Goal: Task Accomplishment & Management: Use online tool/utility

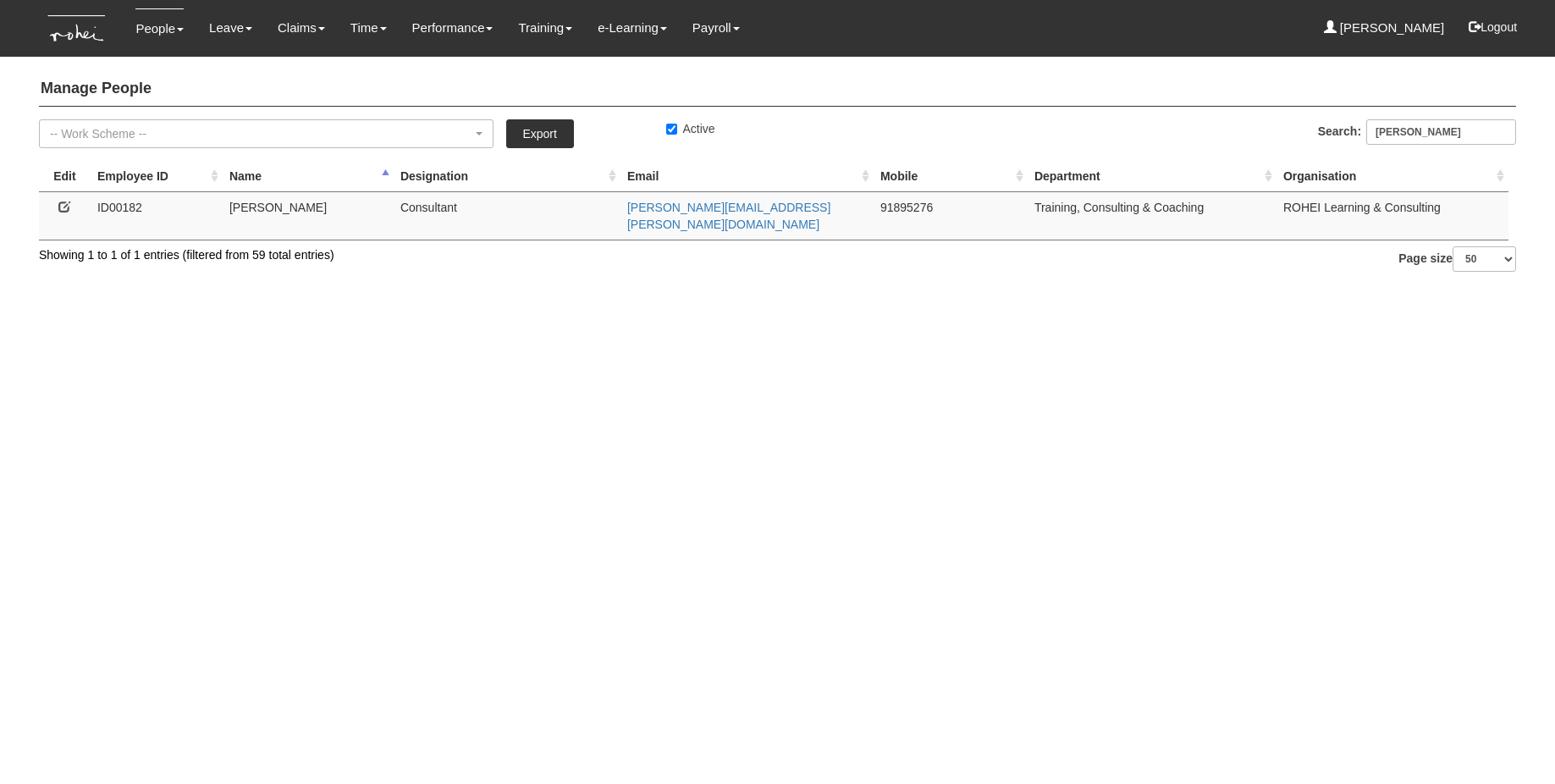
select select "50"
click at [296, 138] on link "Approve Claims" at bounding box center [332, 142] width 134 height 34
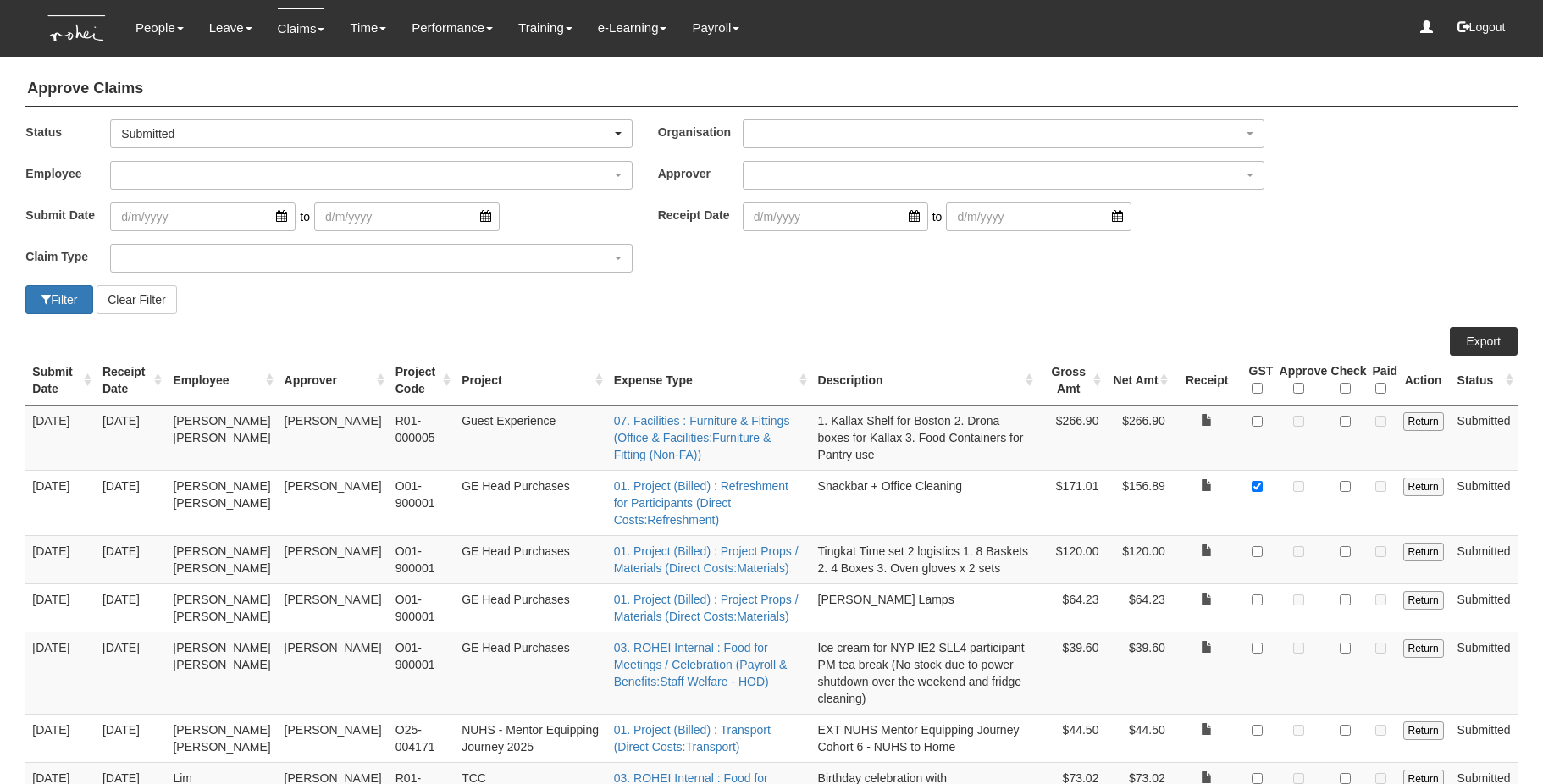
select select "50"
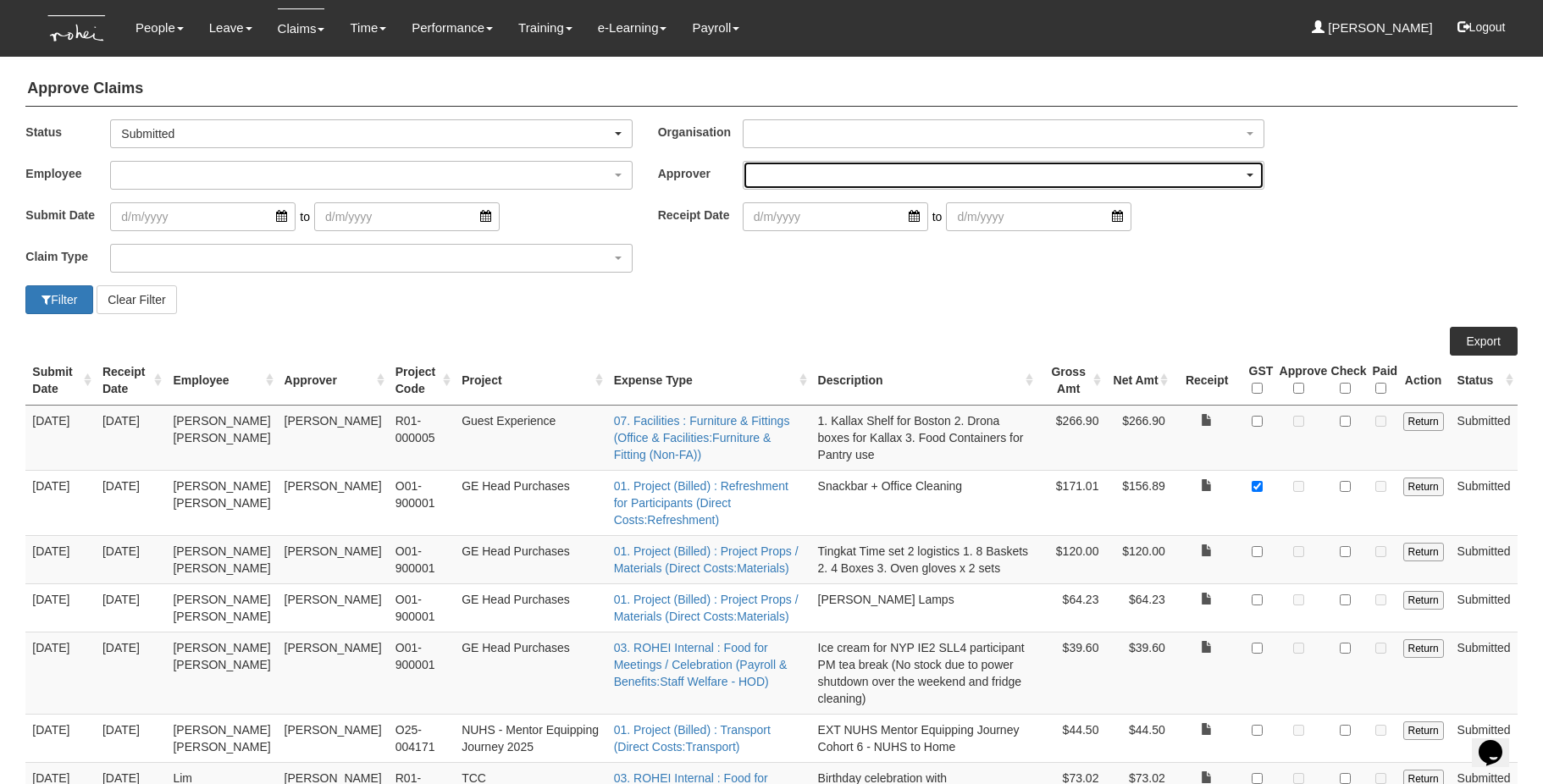
click at [793, 172] on div "button" at bounding box center [1003, 175] width 520 height 27
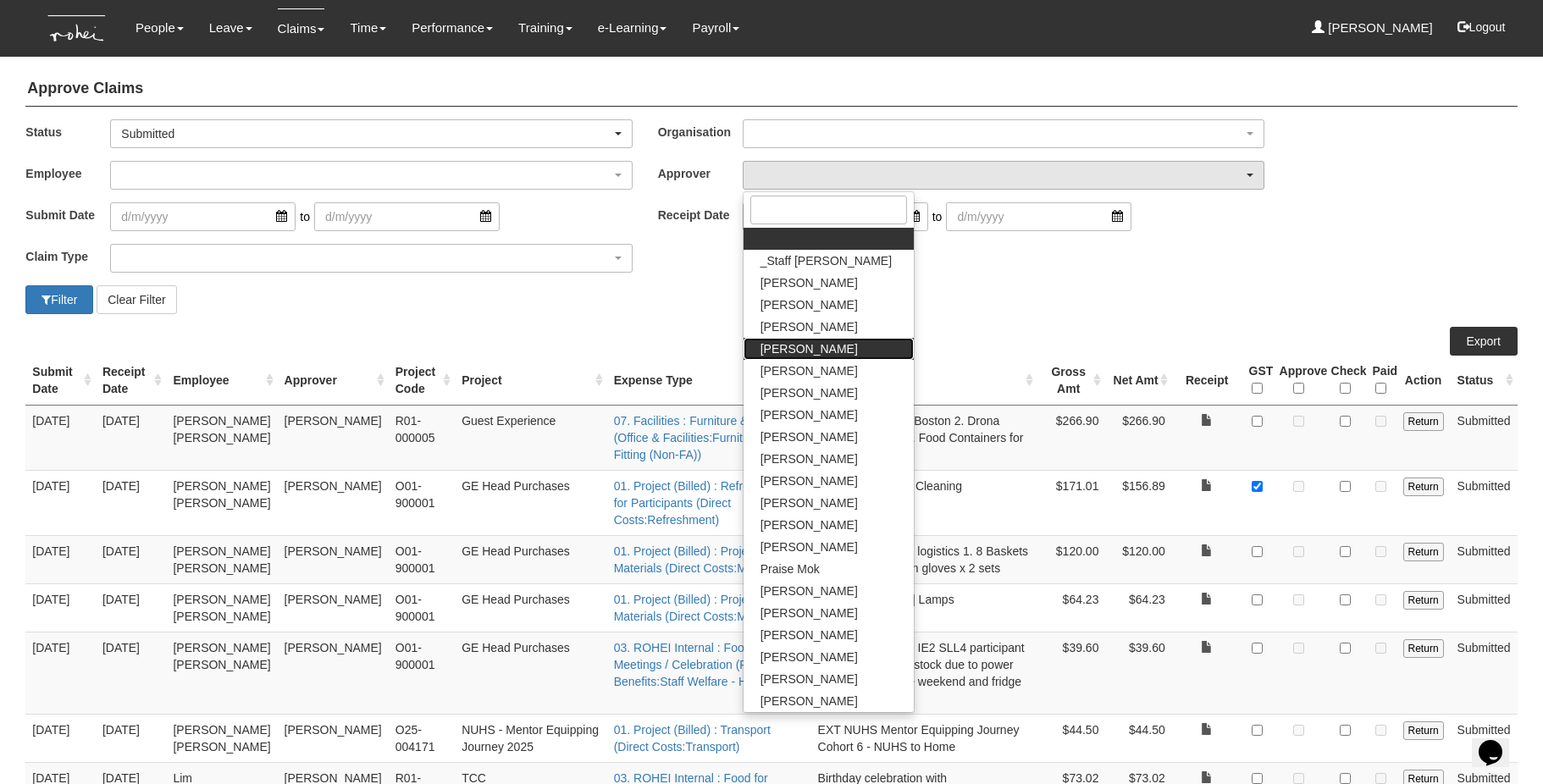
click at [802, 346] on span "[PERSON_NAME]" at bounding box center [809, 349] width 98 height 17
select select "7c74568e-c65a-4e2f-b023-70974c8e3265"
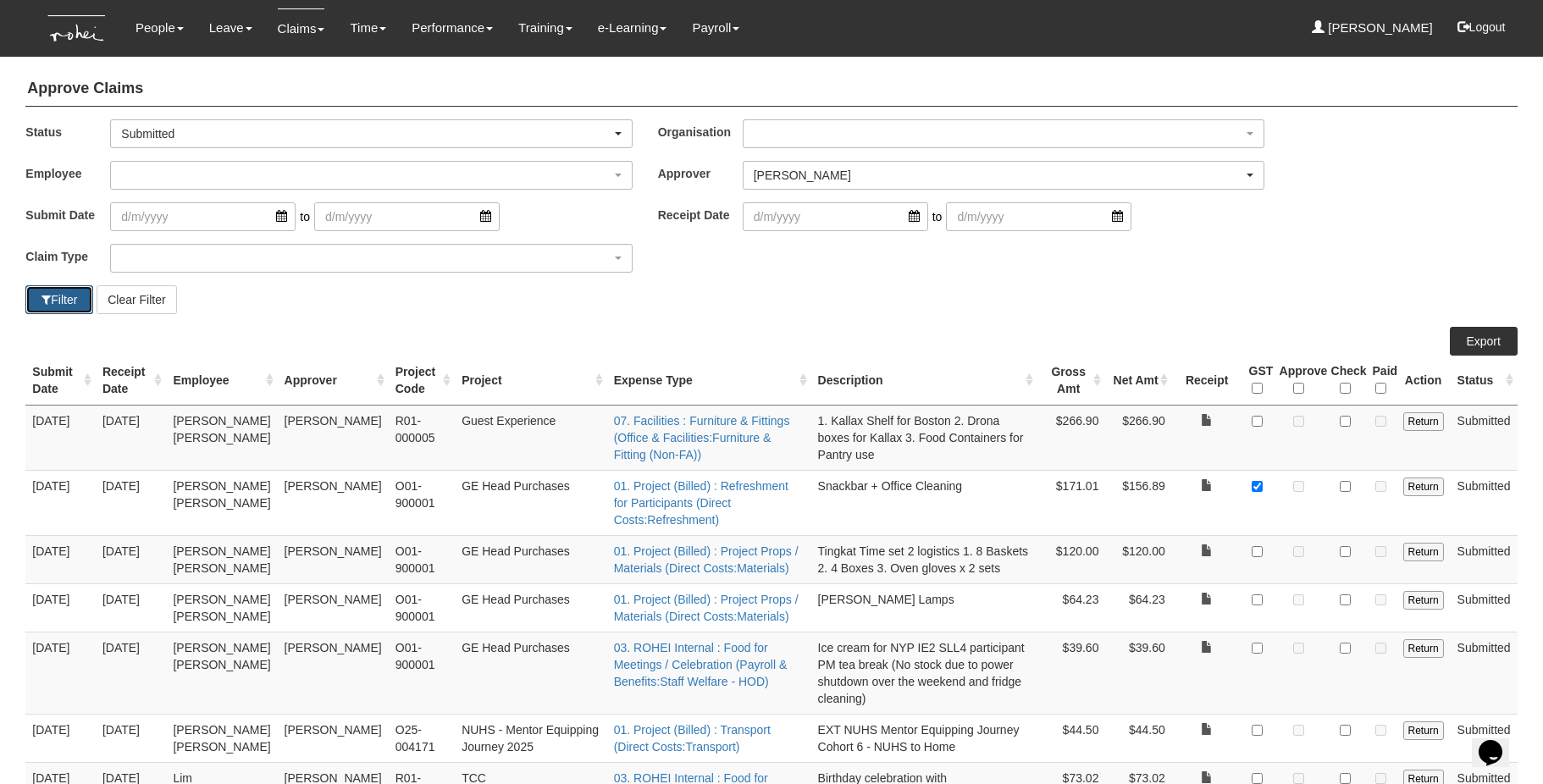
click at [64, 295] on button "Filter" at bounding box center [59, 300] width 67 height 28
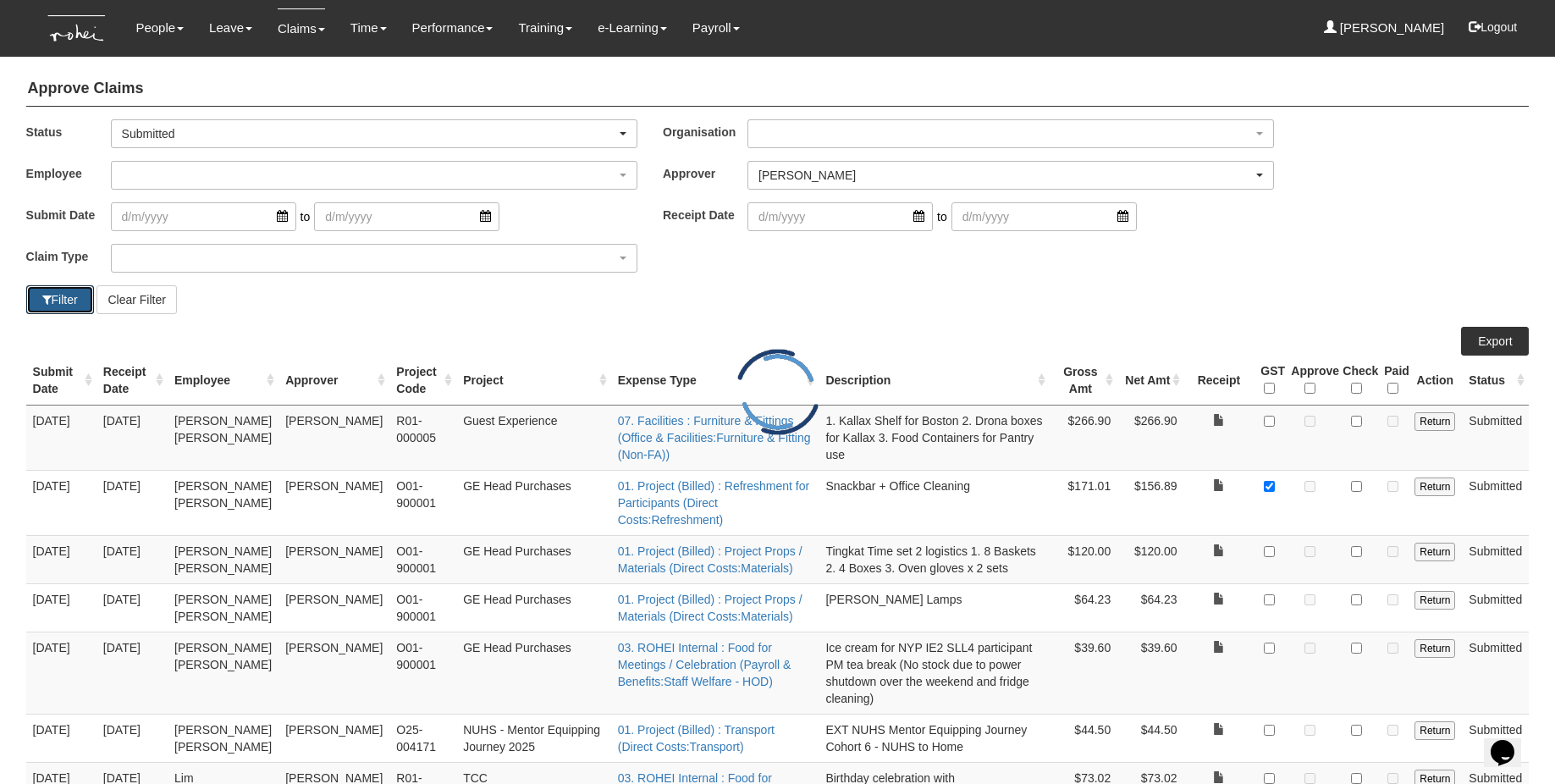
select select "50"
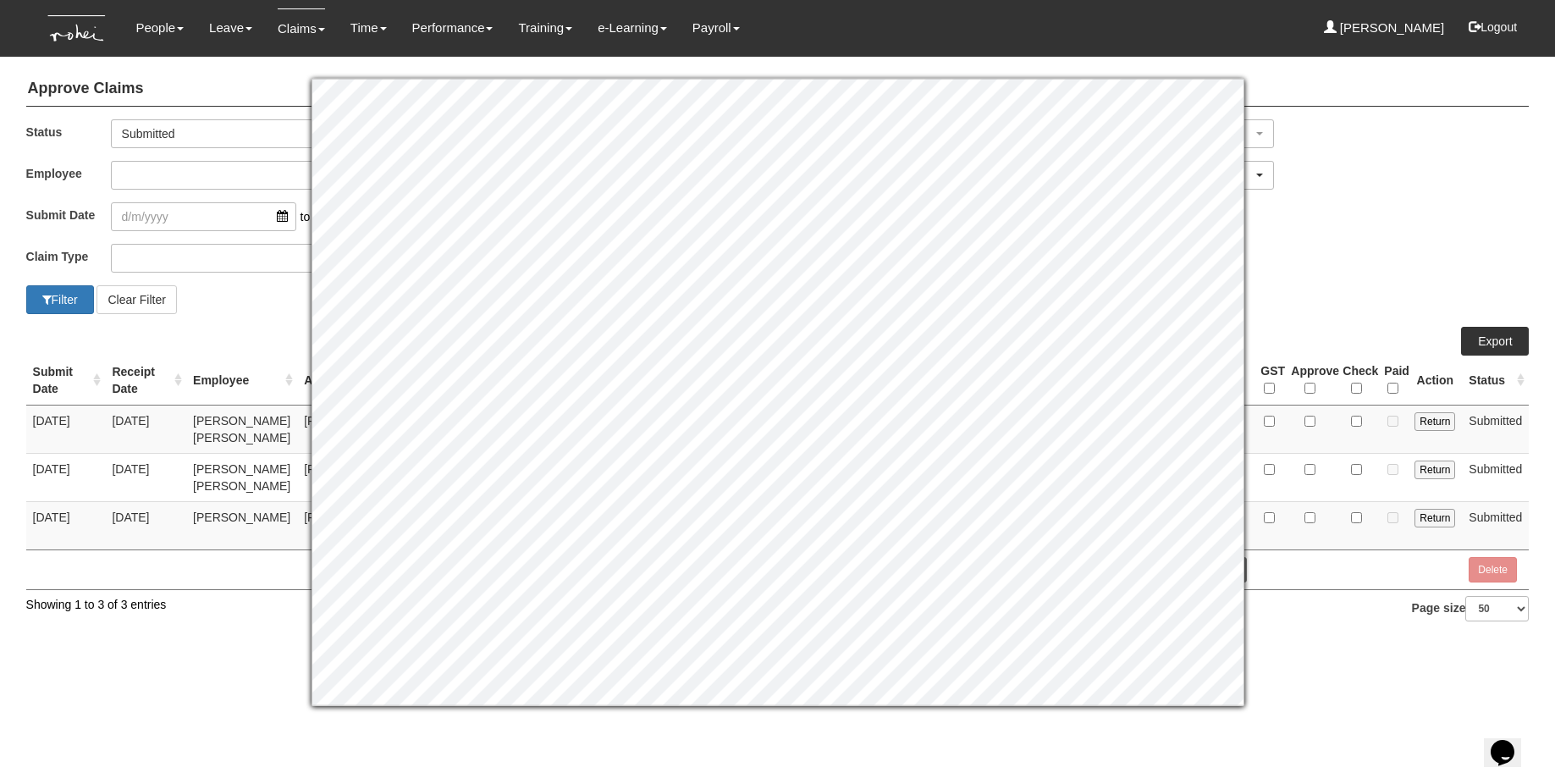
click at [1335, 291] on div "Filter Clear Filter" at bounding box center [778, 300] width 1529 height 28
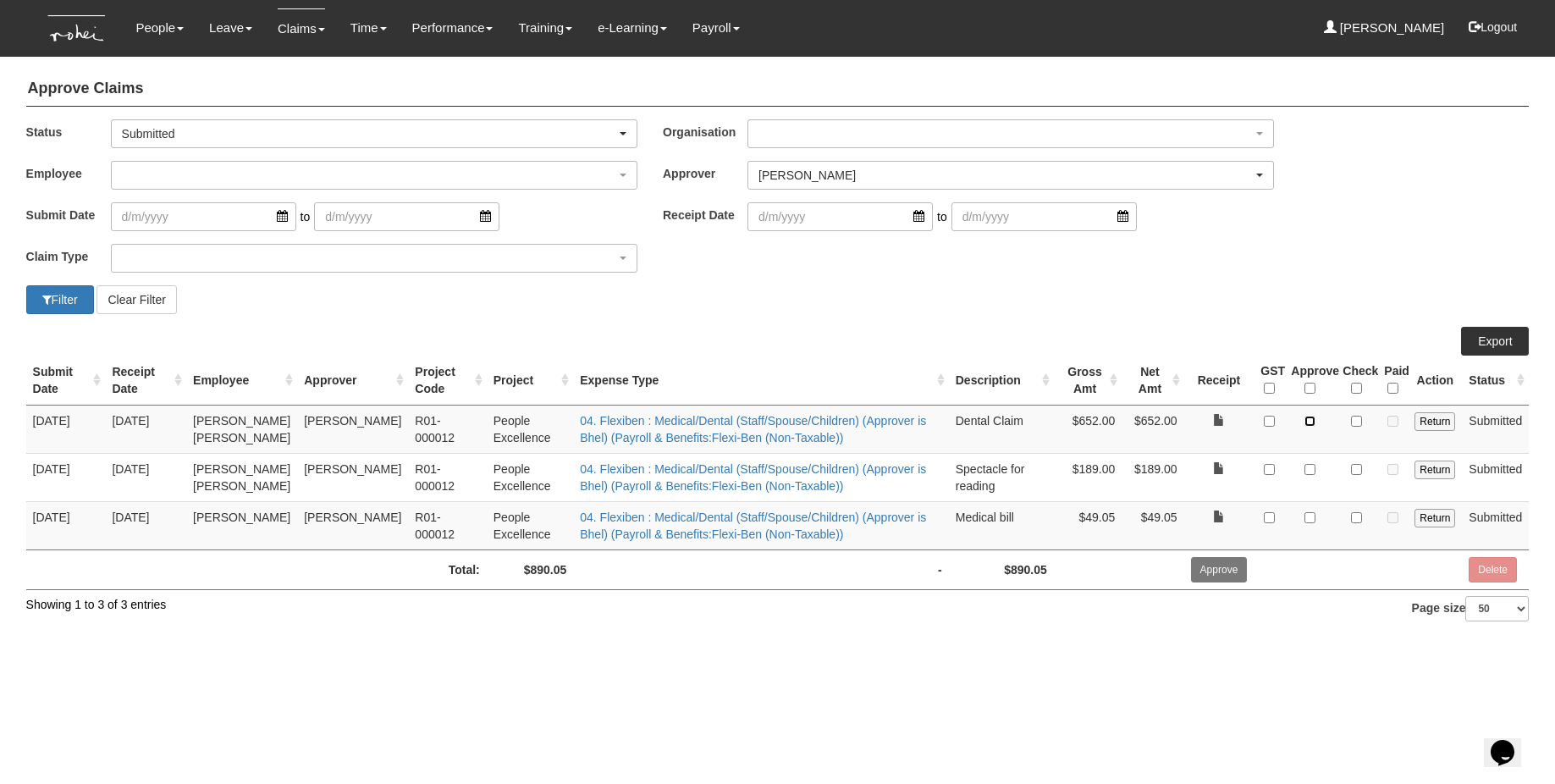
click at [1312, 423] on input "checkbox" at bounding box center [1310, 421] width 11 height 11
checkbox input "true"
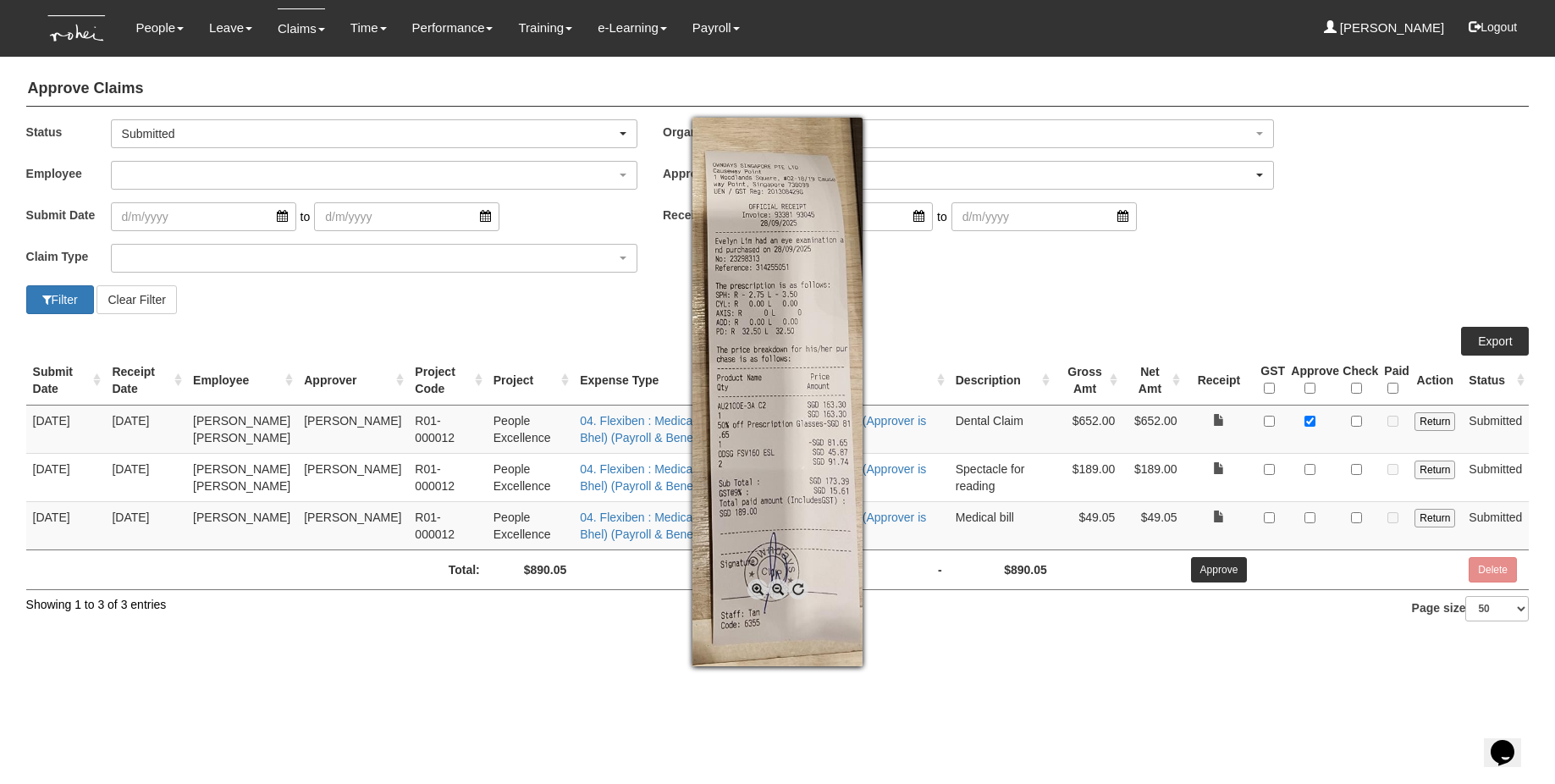
click at [1313, 474] on div at bounding box center [778, 392] width 1555 height 784
click at [1309, 470] on div at bounding box center [778, 392] width 1555 height 784
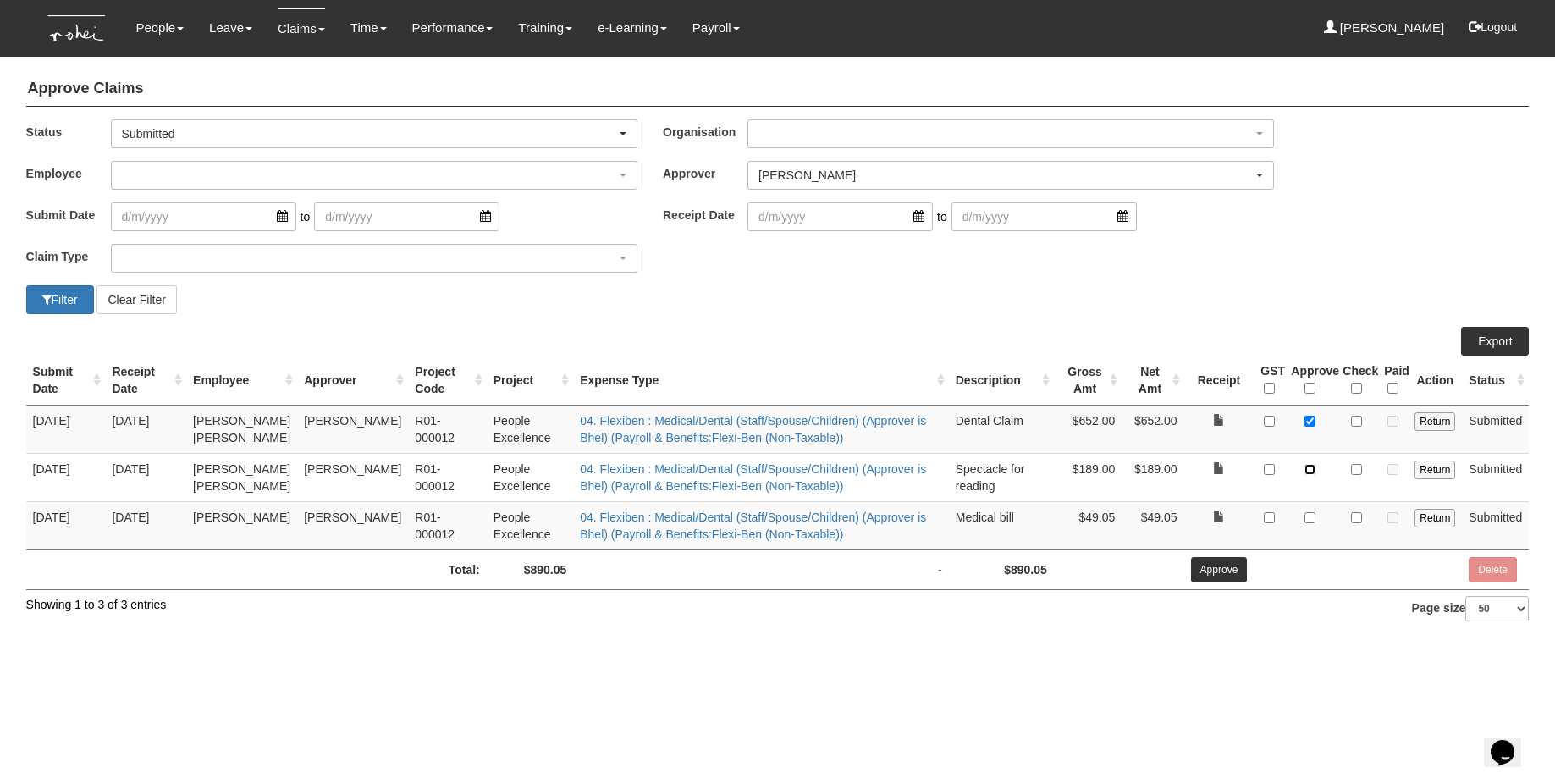
click at [1309, 470] on input "checkbox" at bounding box center [1310, 469] width 11 height 11
checkbox input "true"
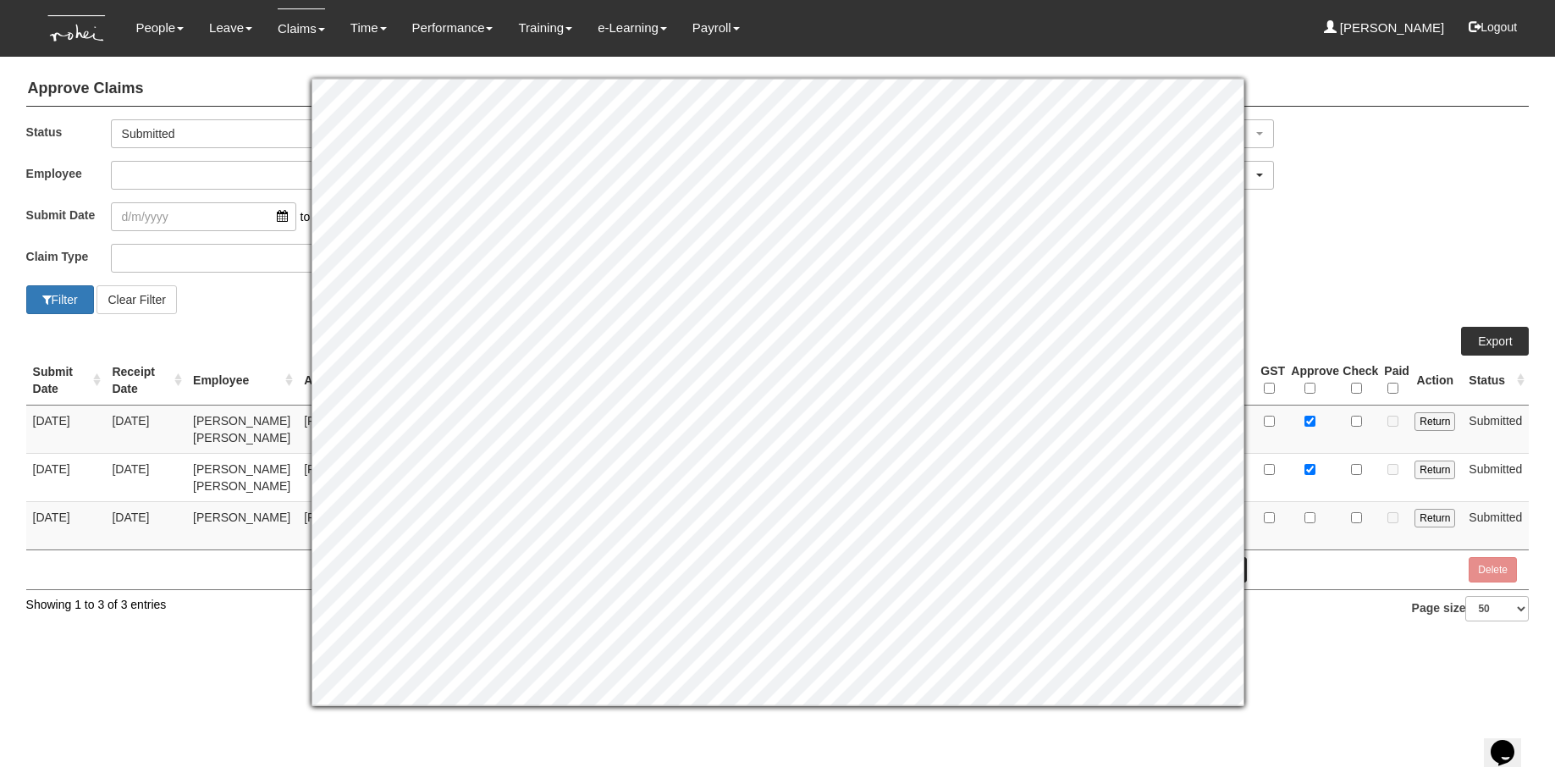
click at [1319, 303] on div "Filter Clear Filter" at bounding box center [778, 300] width 1529 height 28
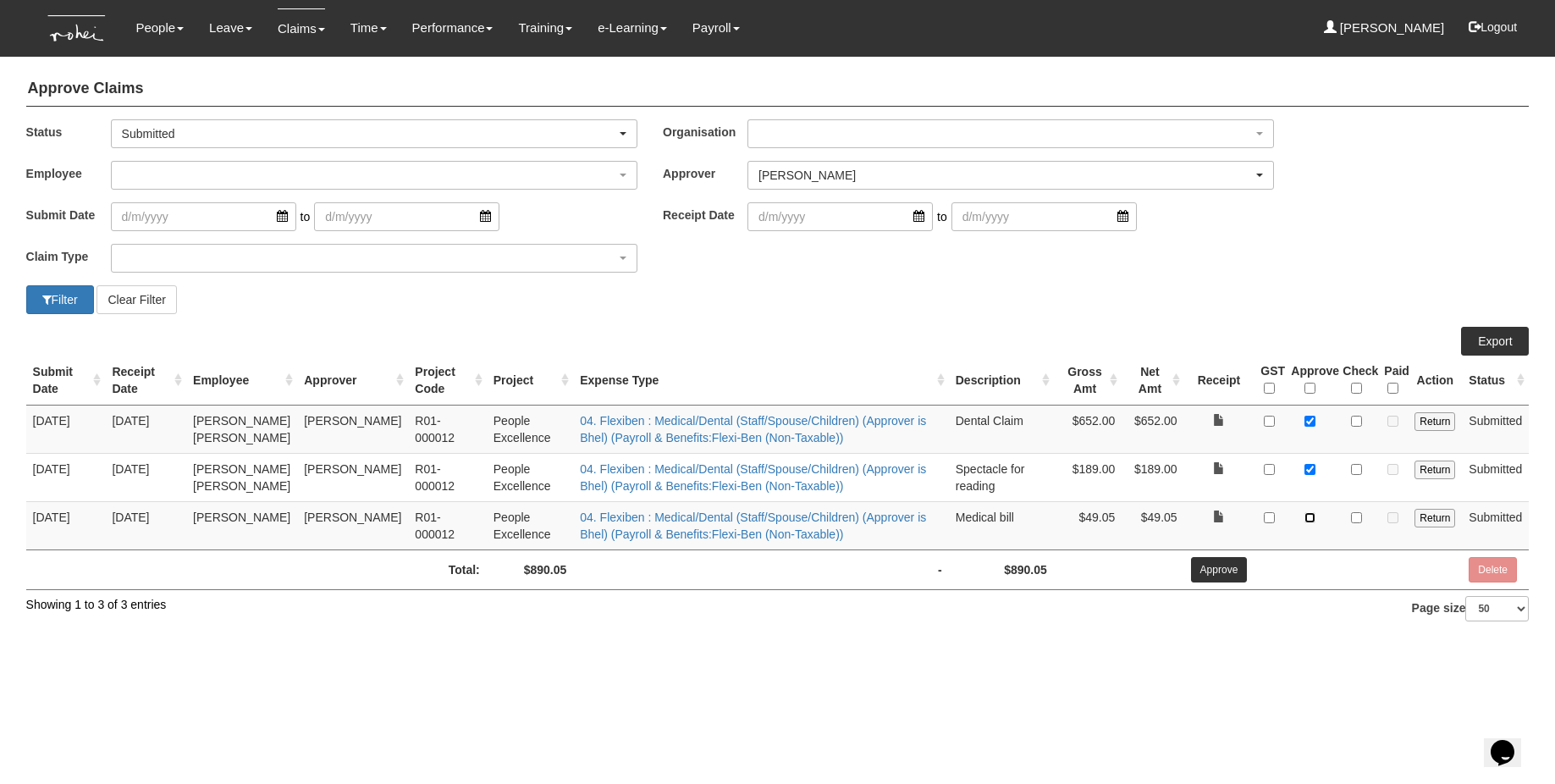
click at [1308, 518] on input "checkbox" at bounding box center [1310, 518] width 11 height 11
checkbox input "true"
click at [1230, 565] on input "Approve" at bounding box center [1219, 570] width 57 height 26
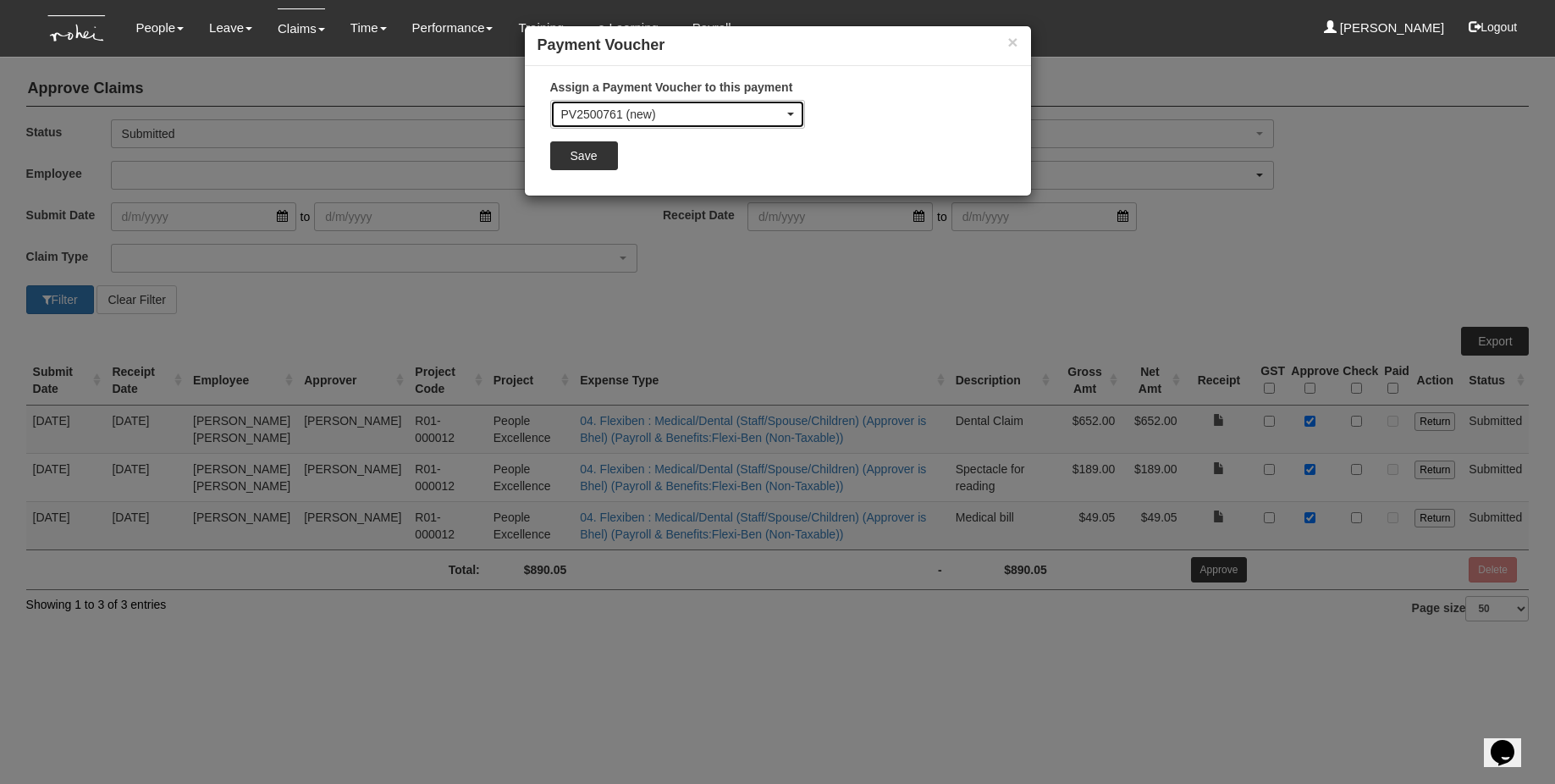
click at [714, 123] on div "PV2500761 (new)" at bounding box center [677, 114] width 253 height 27
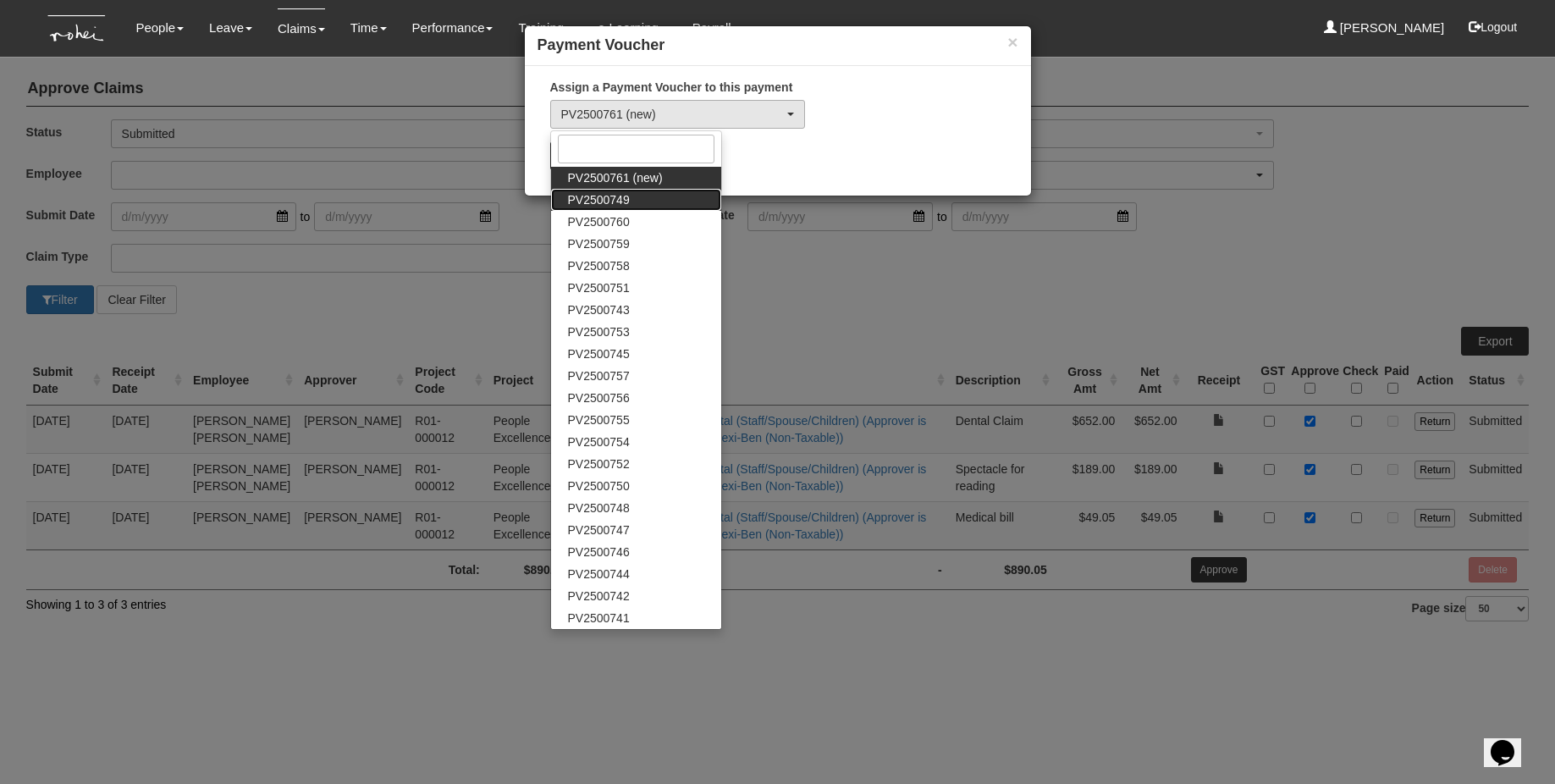
click at [573, 201] on span "PV2500749" at bounding box center [598, 200] width 62 height 17
select select "PV2500749"
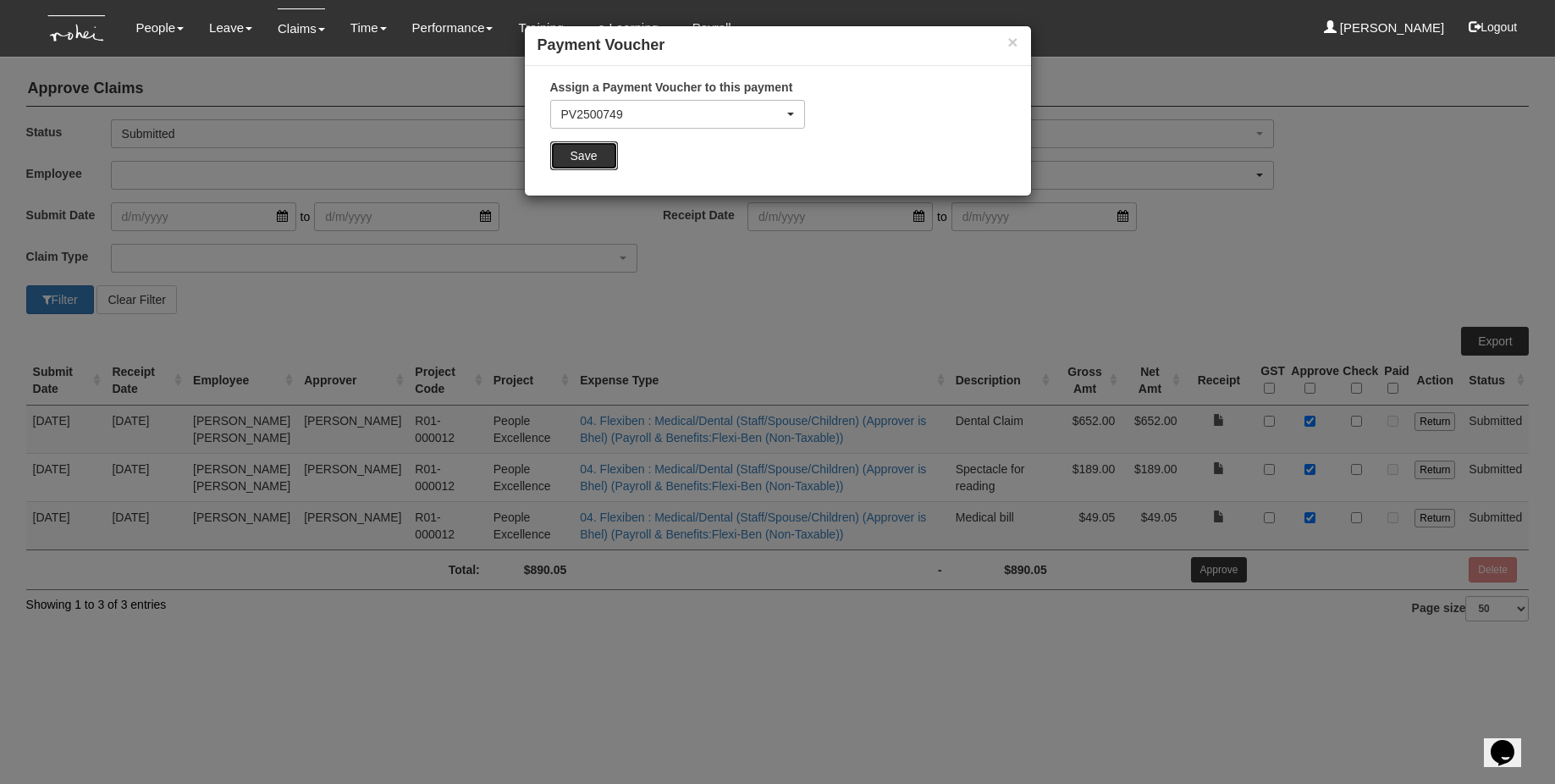
click at [573, 163] on input "Save" at bounding box center [583, 155] width 67 height 28
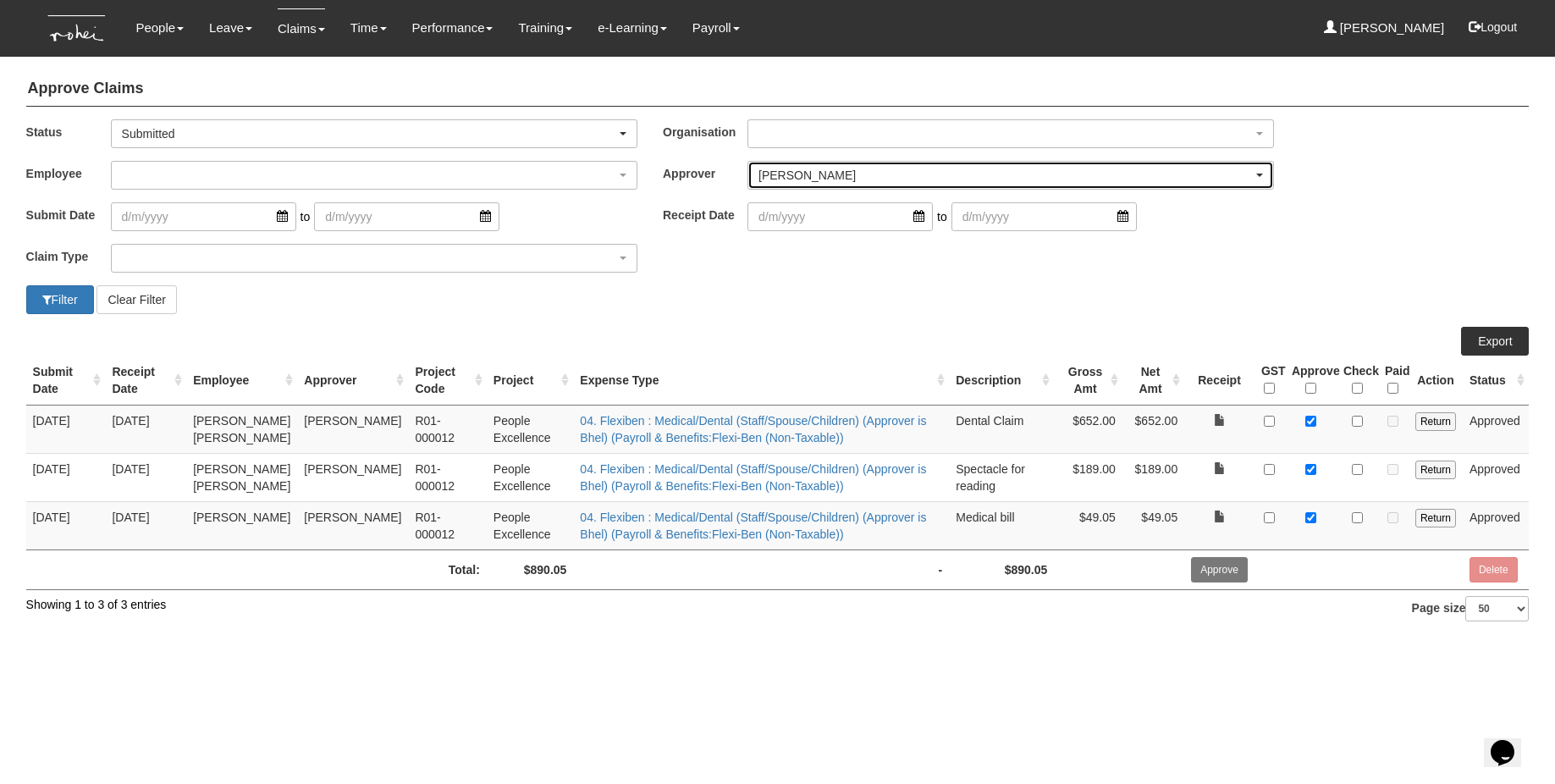
click at [802, 173] on div "[PERSON_NAME]" at bounding box center [1005, 175] width 494 height 17
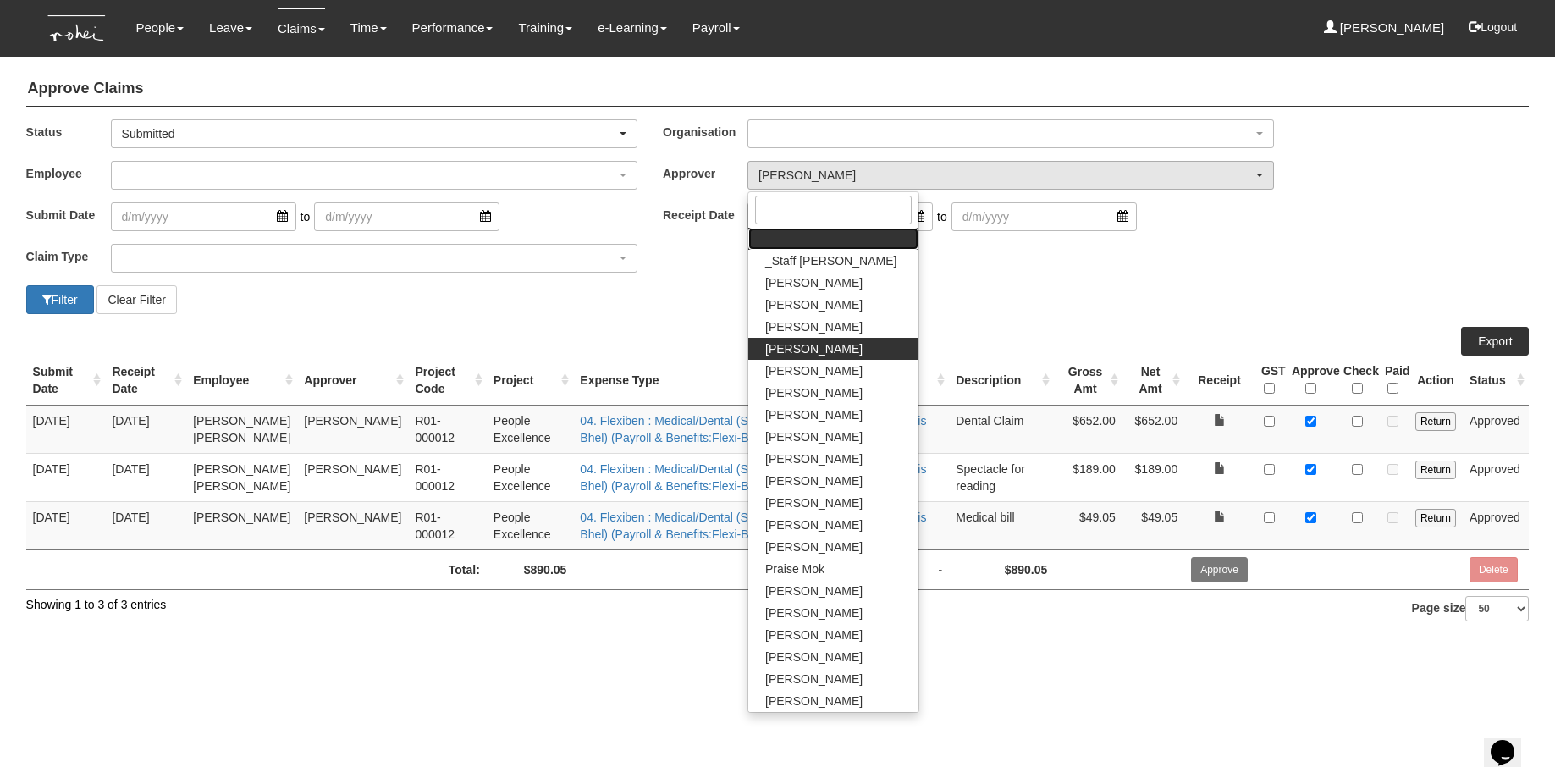
click at [805, 235] on link at bounding box center [832, 238] width 170 height 22
select select
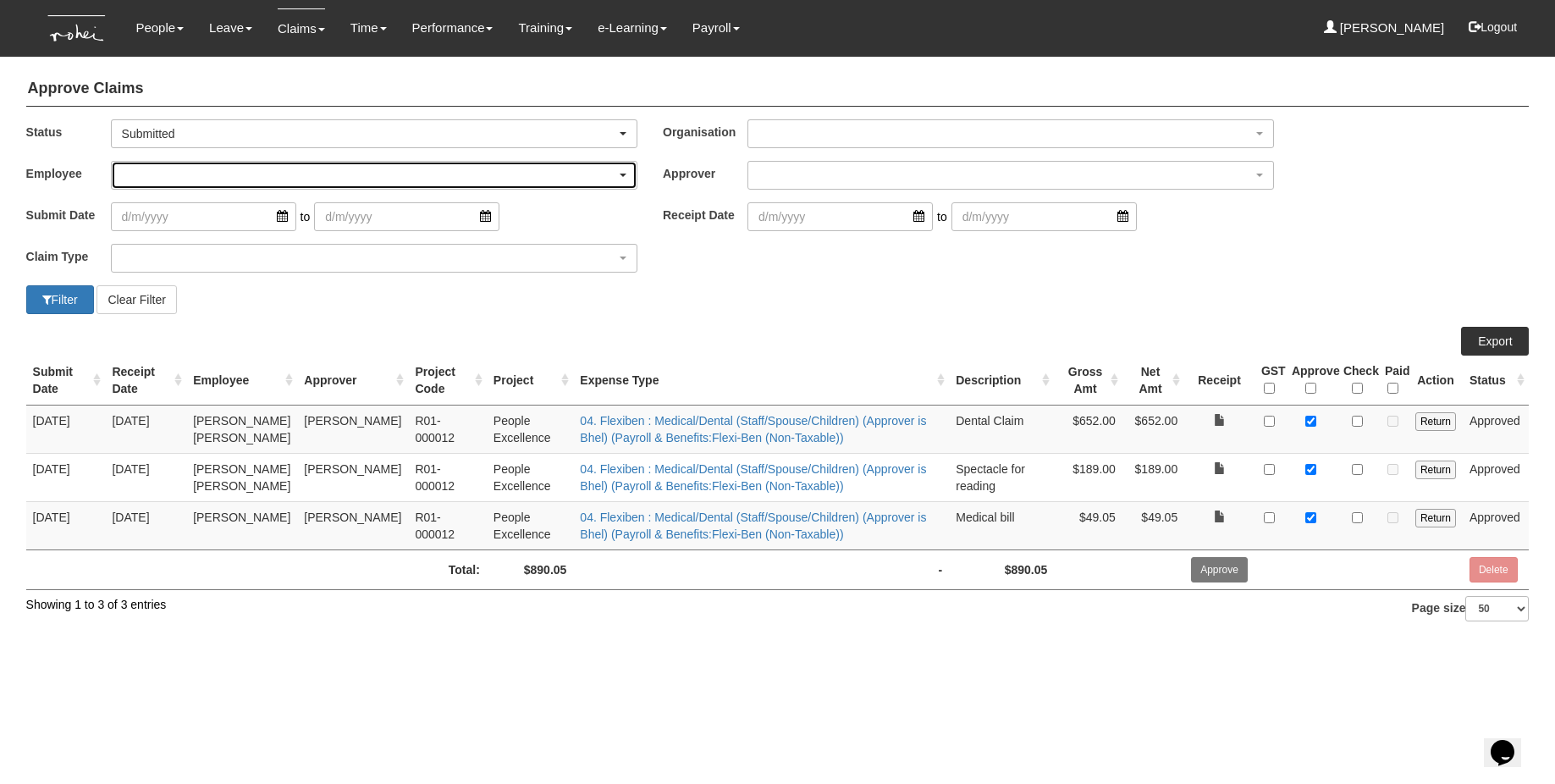
click at [520, 183] on div "button" at bounding box center [375, 175] width 525 height 27
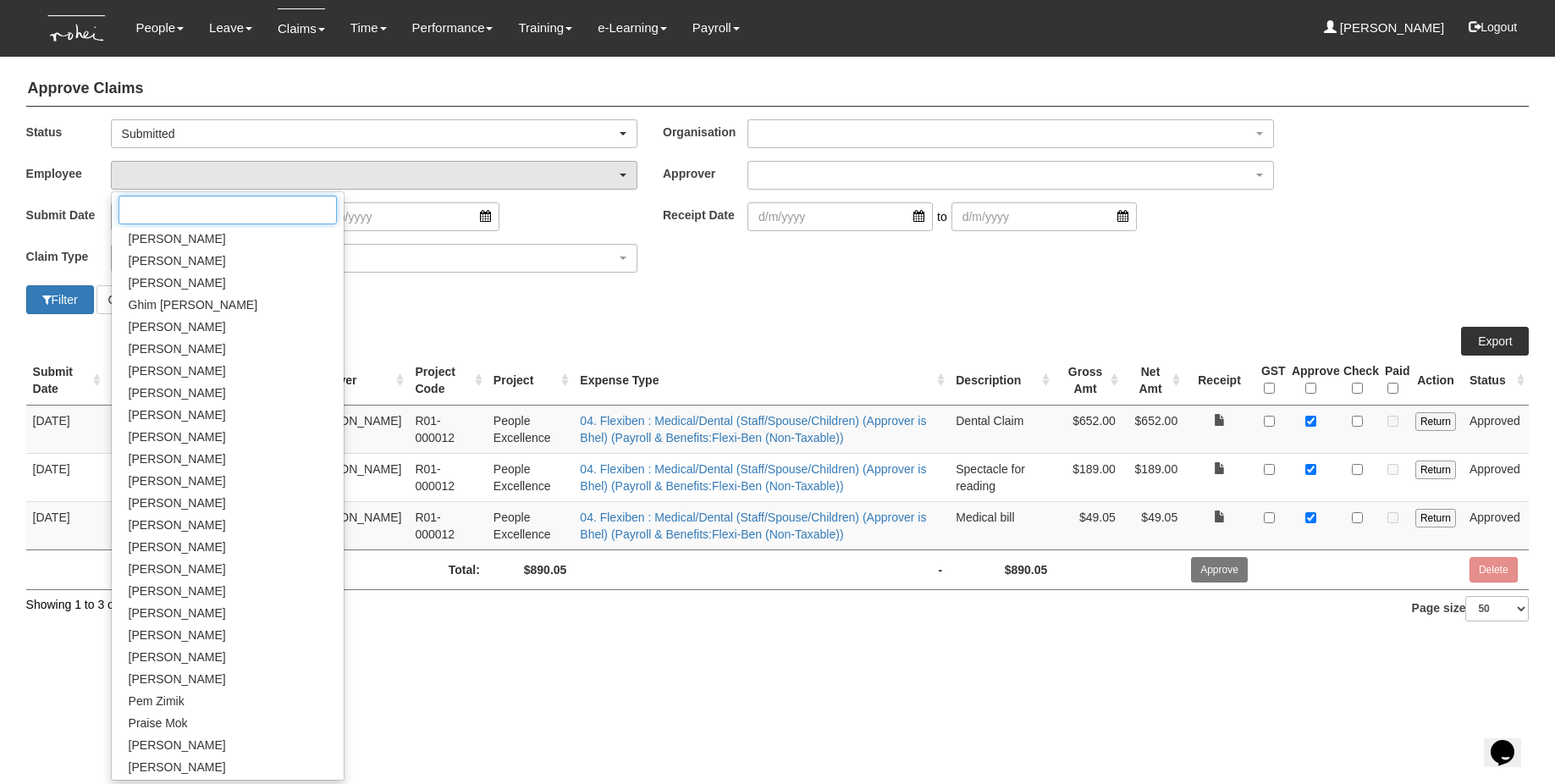
scroll to position [557, 0]
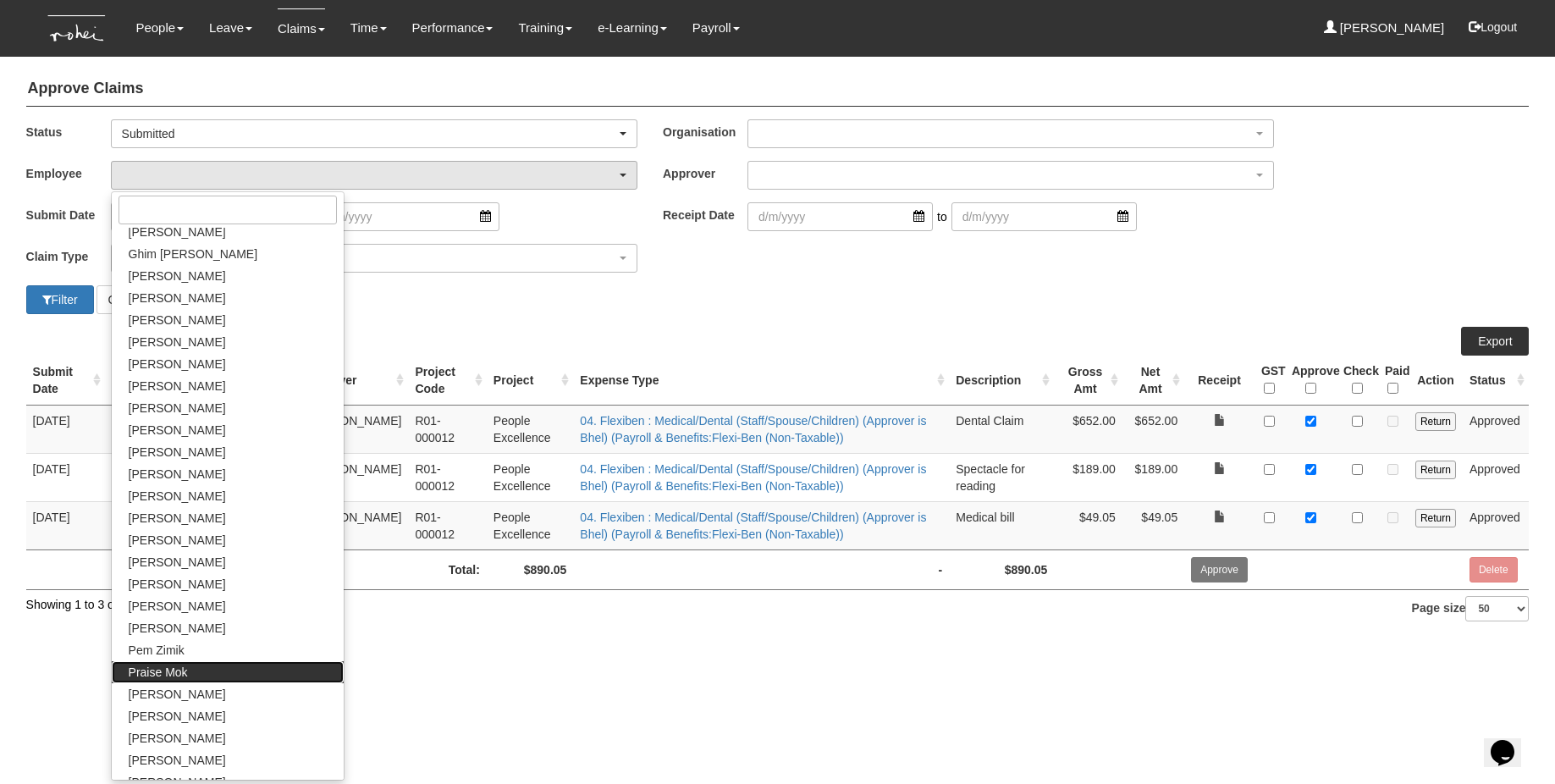
click at [186, 676] on link "Praise Mok" at bounding box center [228, 671] width 232 height 22
select select "a239810e-5a69-47ba-9b5d-970cc174a94c"
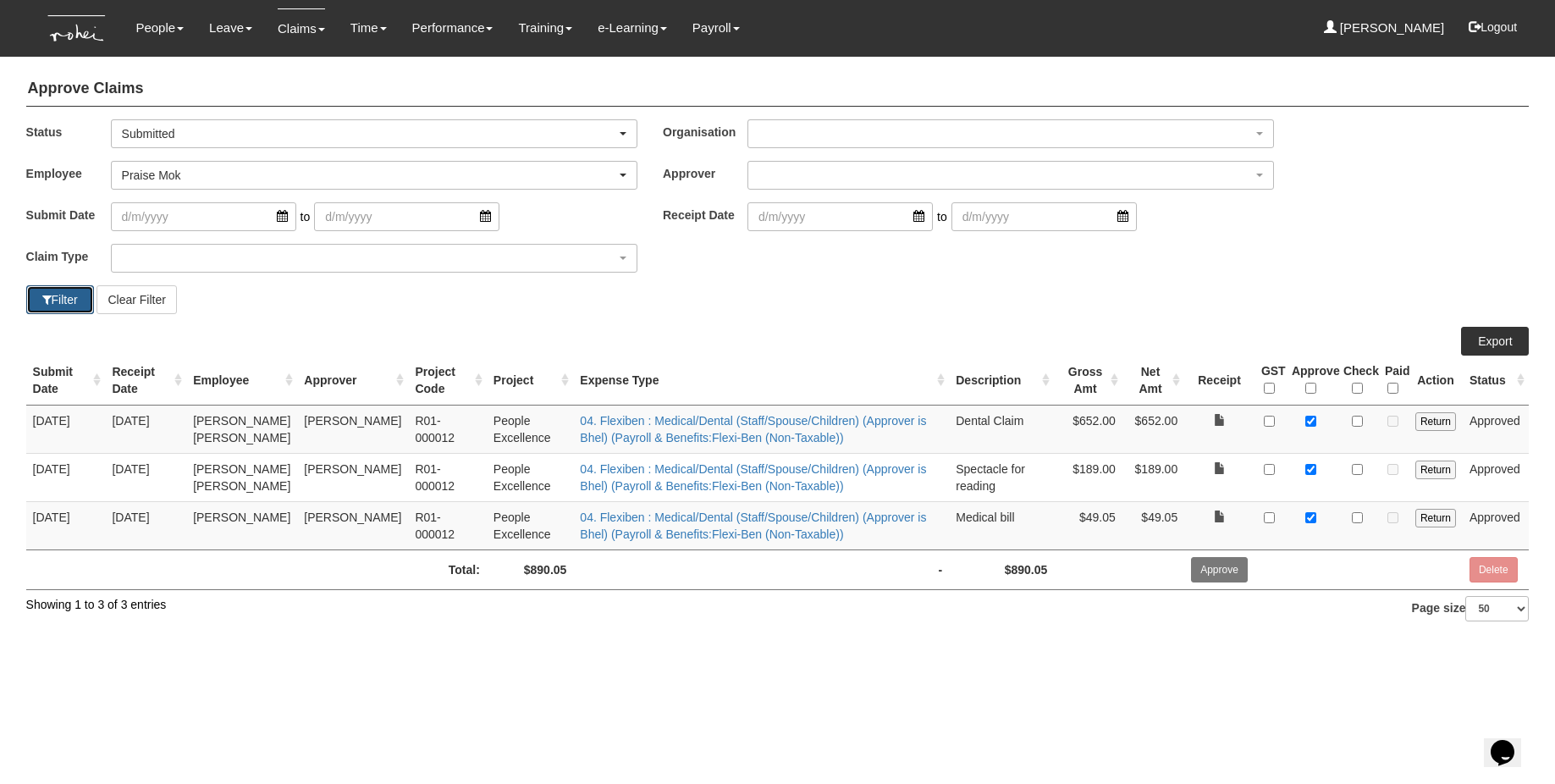
click at [62, 304] on button "Filter" at bounding box center [60, 300] width 67 height 28
select select "50"
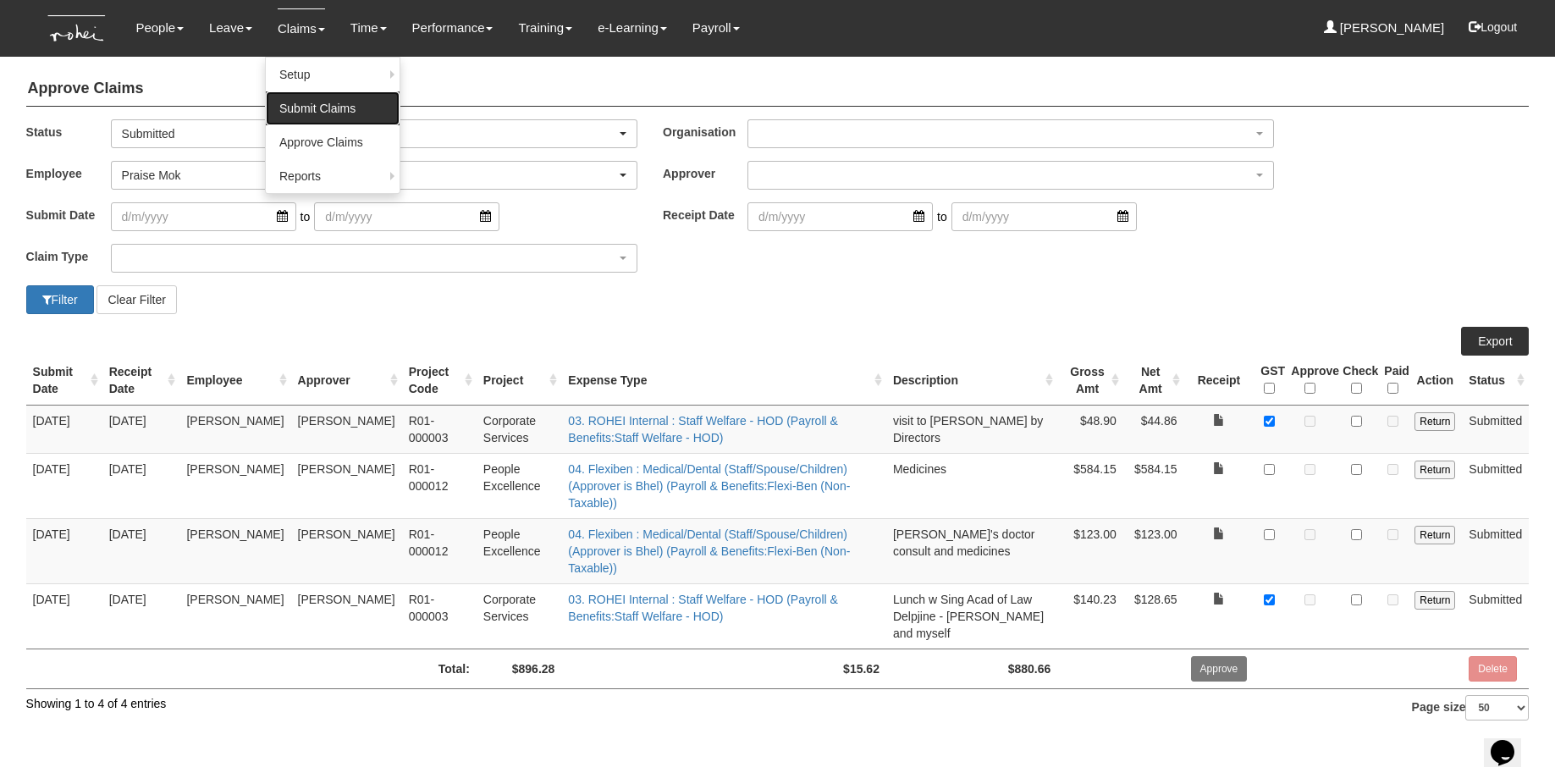
click at [302, 101] on link "Submit Claims" at bounding box center [332, 108] width 134 height 34
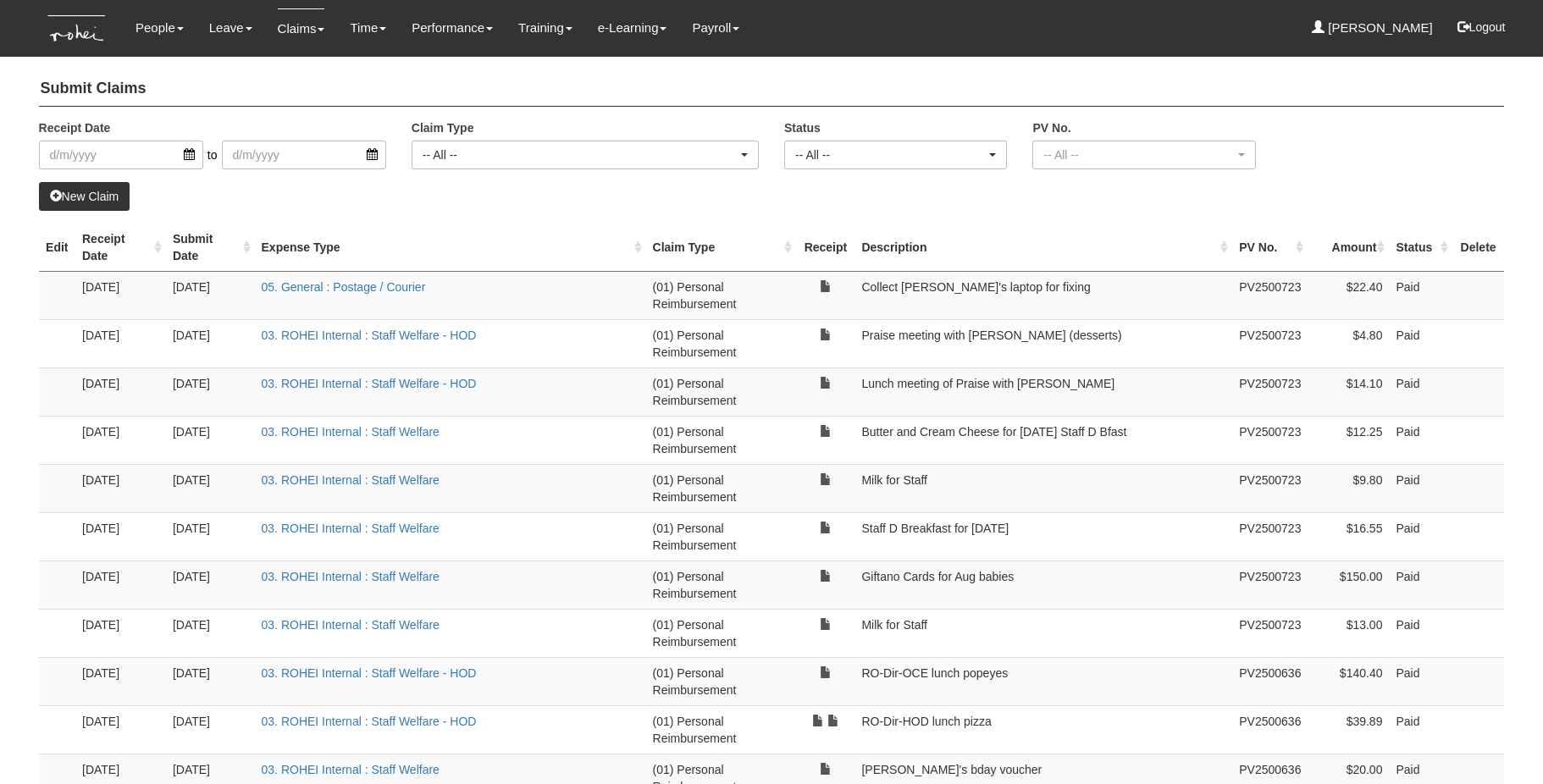
select select "50"
